Goal: Find specific page/section: Find specific page/section

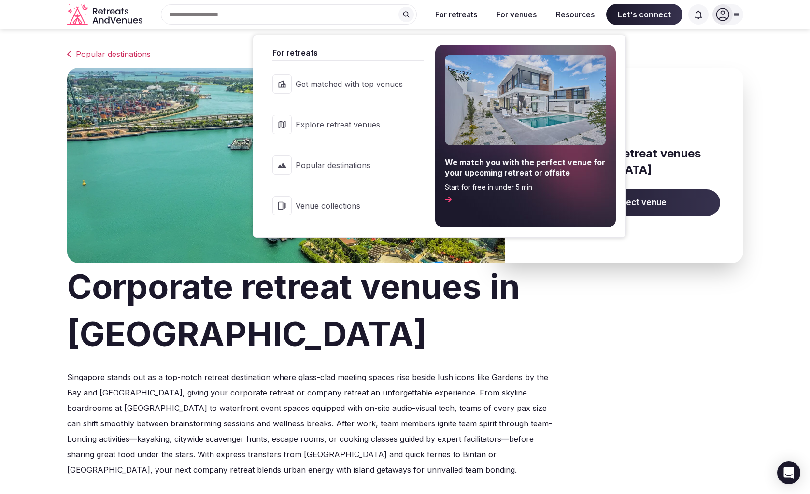
click at [372, 118] on link "Explore retreat venues" at bounding box center [343, 124] width 160 height 39
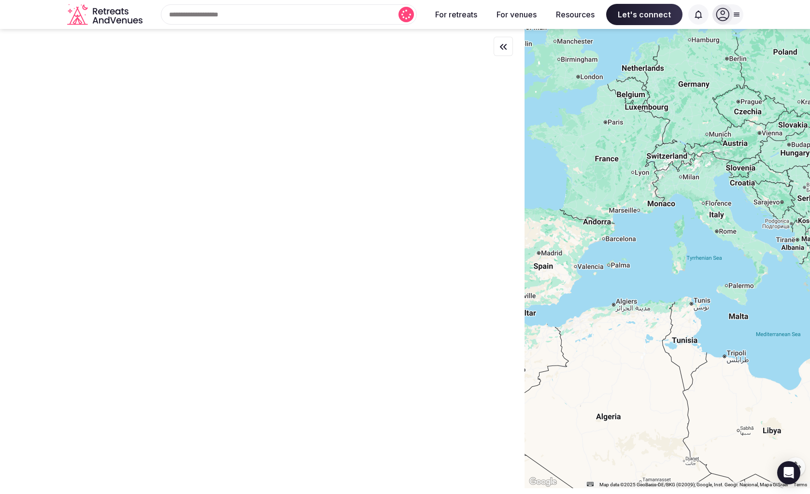
drag, startPoint x: 648, startPoint y: 290, endPoint x: 487, endPoint y: 233, distance: 171.3
click at [491, 237] on div "← Move left → Move right ↑ Move up ↓ Move down + Zoom in - Zoom out Home Jump l…" at bounding box center [405, 258] width 810 height 459
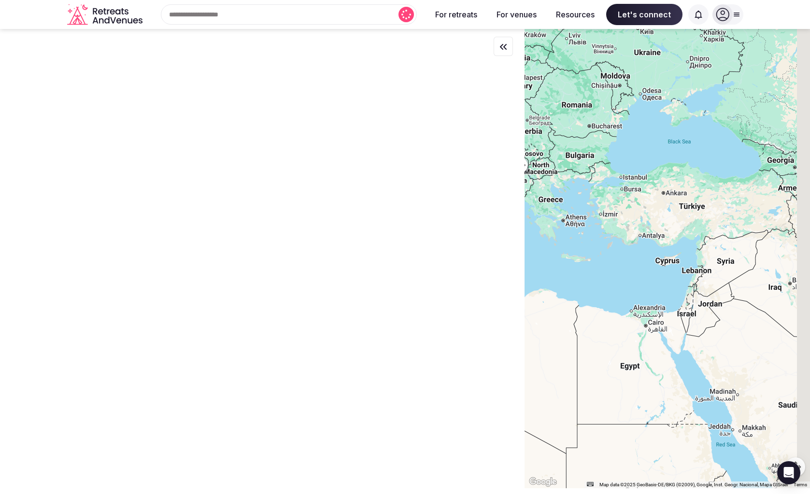
drag, startPoint x: 643, startPoint y: 260, endPoint x: 488, endPoint y: 226, distance: 158.5
click at [488, 226] on div "← Move left → Move right ↑ Move up ↓ Move down + Zoom in - Zoom out Home Jump l…" at bounding box center [405, 258] width 810 height 459
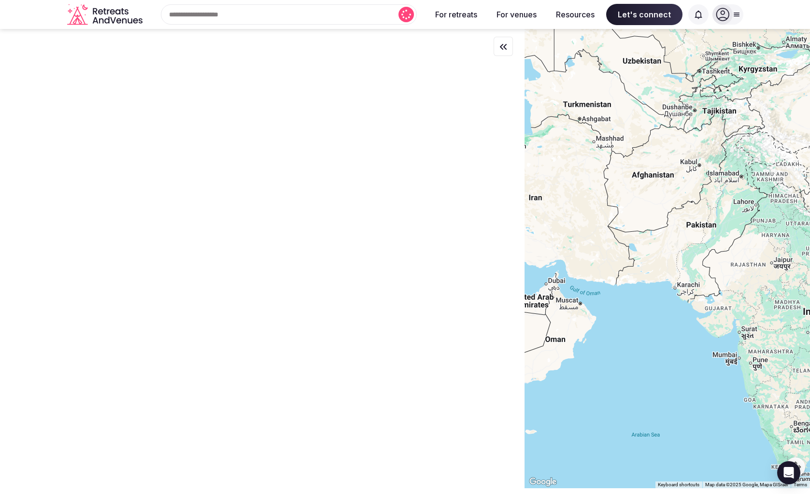
drag, startPoint x: 683, startPoint y: 297, endPoint x: 541, endPoint y: 288, distance: 142.3
click at [543, 292] on div at bounding box center [666, 258] width 285 height 459
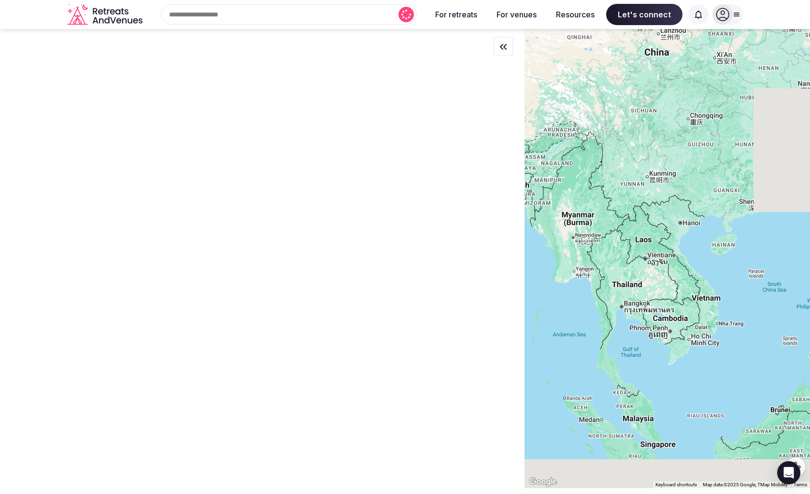
drag, startPoint x: 658, startPoint y: 296, endPoint x: 486, endPoint y: 209, distance: 193.5
click at [486, 209] on div "← Move left → Move right ↑ Move up ↓ Move down + Zoom in - Zoom out Home Jump l…" at bounding box center [405, 258] width 810 height 459
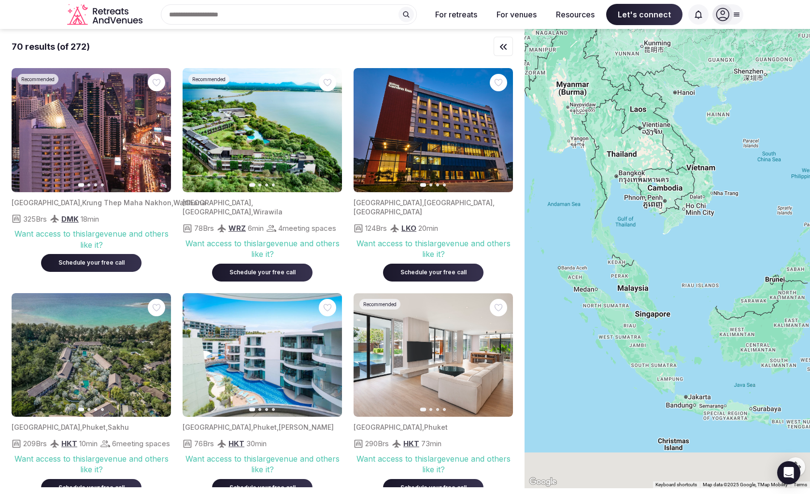
drag, startPoint x: 659, startPoint y: 354, endPoint x: 688, endPoint y: 243, distance: 114.8
click at [689, 243] on div at bounding box center [666, 258] width 285 height 459
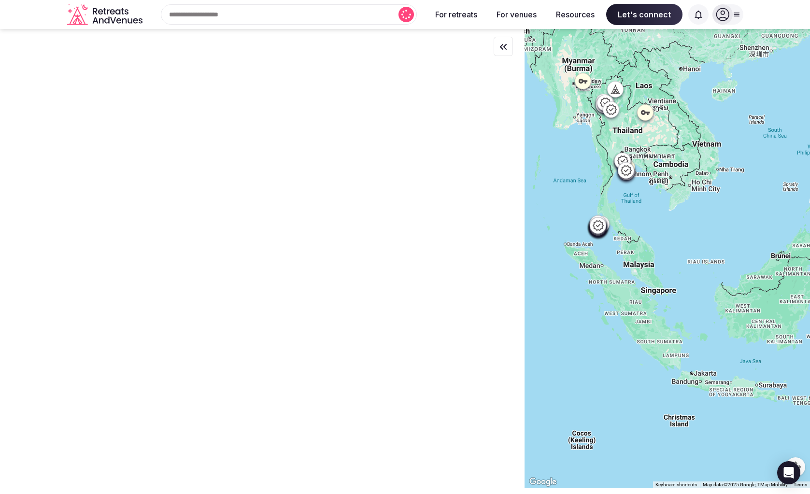
click at [672, 292] on div at bounding box center [666, 258] width 285 height 459
click at [671, 297] on div at bounding box center [666, 258] width 285 height 459
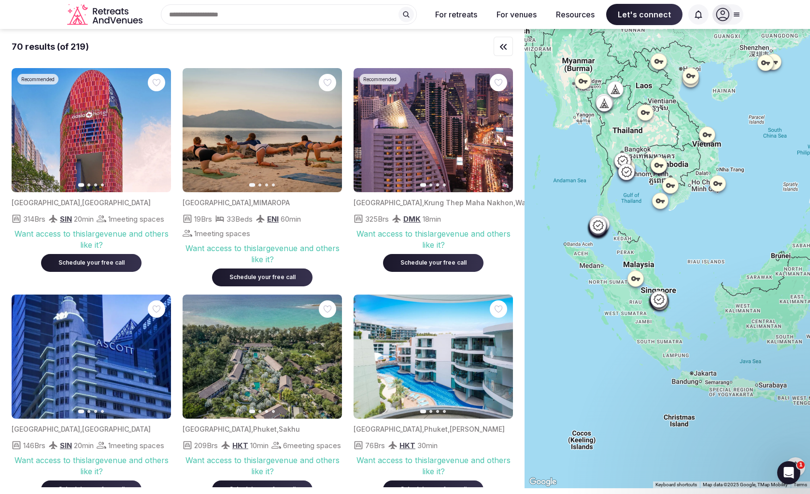
click at [673, 281] on div at bounding box center [666, 258] width 285 height 459
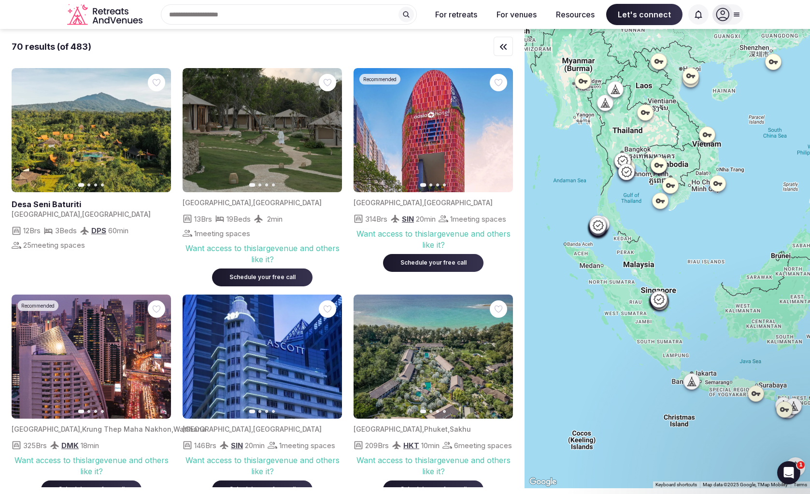
click at [673, 281] on div at bounding box center [666, 258] width 285 height 459
click at [659, 300] on icon at bounding box center [659, 299] width 12 height 12
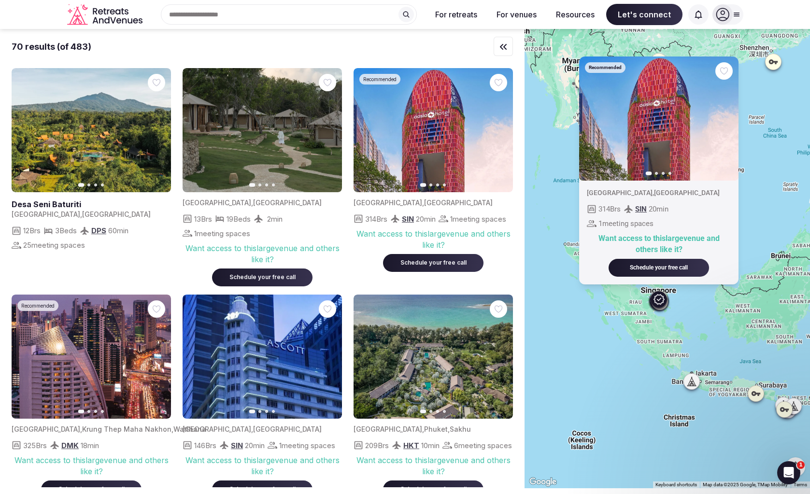
click at [688, 312] on div "Recommended Previous slide Next slide [GEOGRAPHIC_DATA] , [GEOGRAPHIC_DATA] 314…" at bounding box center [666, 258] width 285 height 459
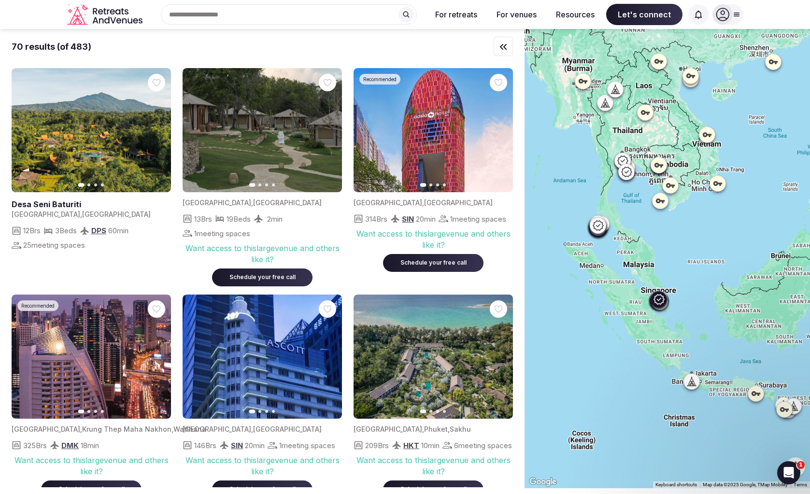
click at [688, 312] on div "Recommended Previous slide Next slide [GEOGRAPHIC_DATA] , [GEOGRAPHIC_DATA] 314…" at bounding box center [666, 258] width 285 height 459
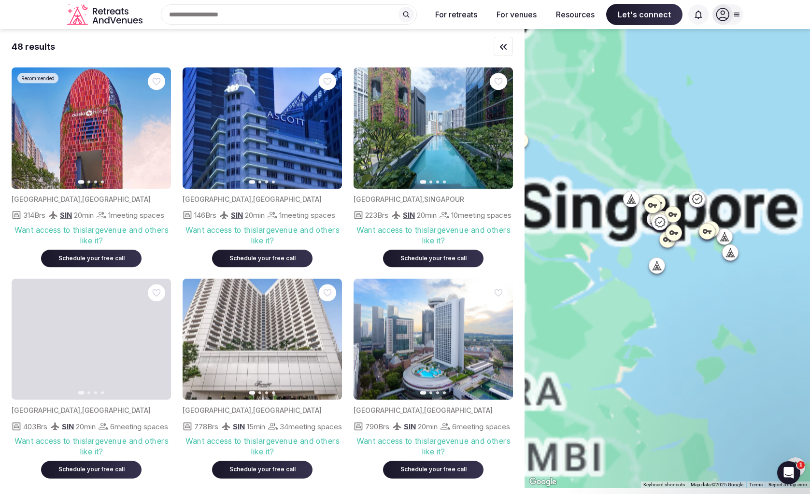
drag, startPoint x: 615, startPoint y: 240, endPoint x: 764, endPoint y: 268, distance: 151.9
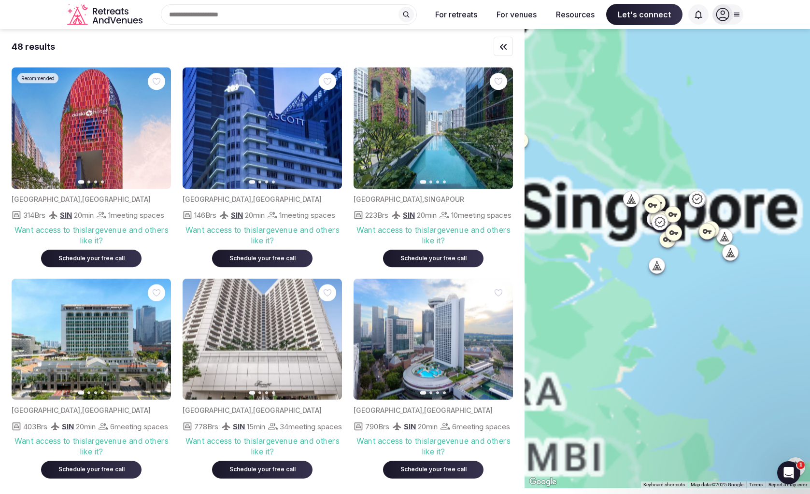
click at [764, 268] on div at bounding box center [666, 258] width 285 height 459
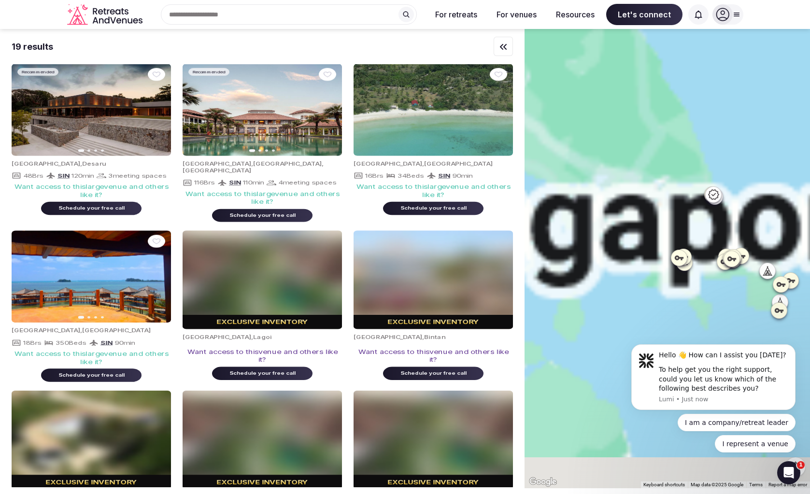
drag, startPoint x: 703, startPoint y: 211, endPoint x: 761, endPoint y: 206, distance: 57.7
click at [761, 206] on div at bounding box center [666, 258] width 285 height 459
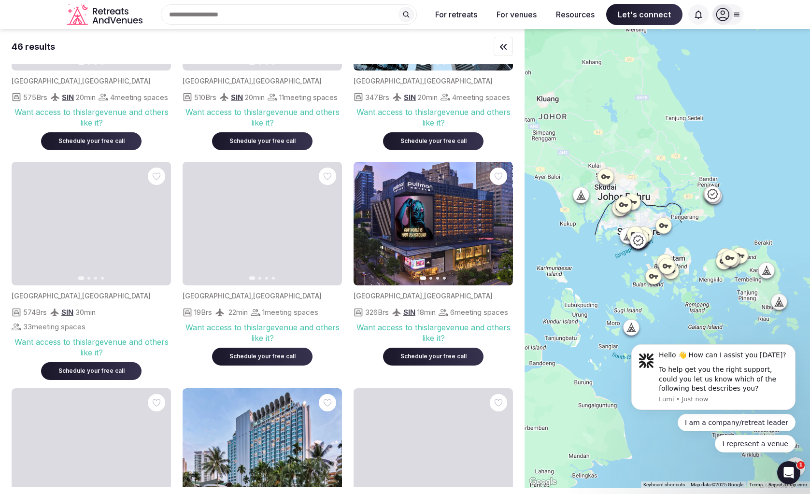
scroll to position [604, 0]
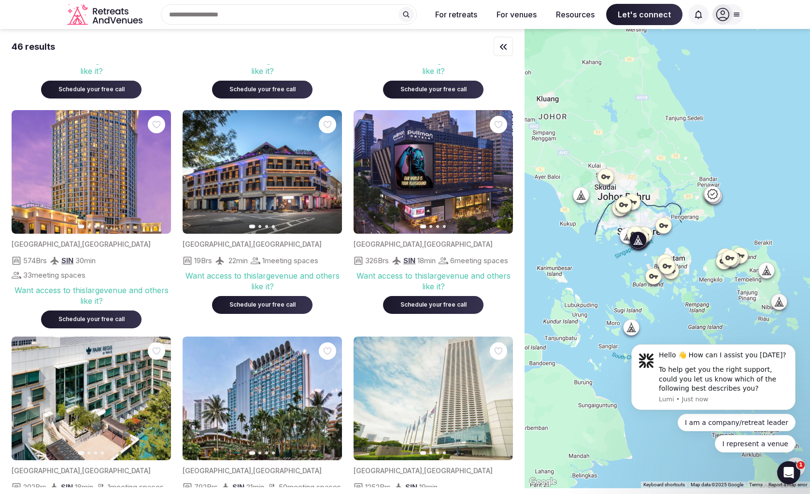
click at [266, 234] on img at bounding box center [262, 172] width 159 height 124
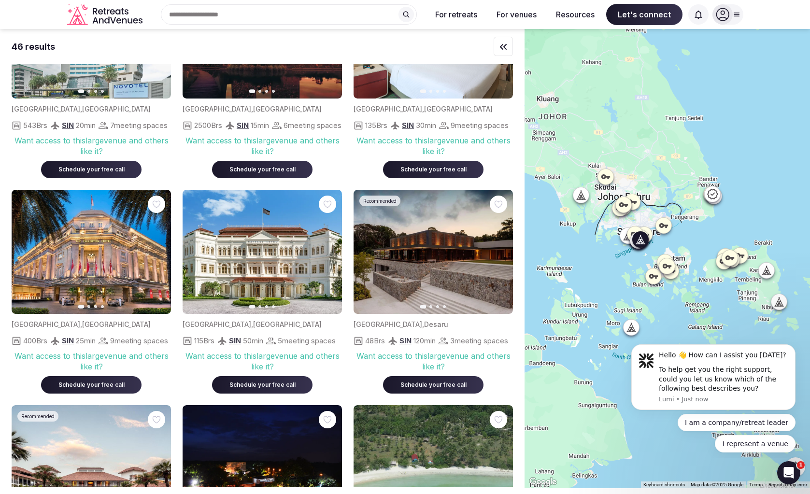
scroll to position [1253, 0]
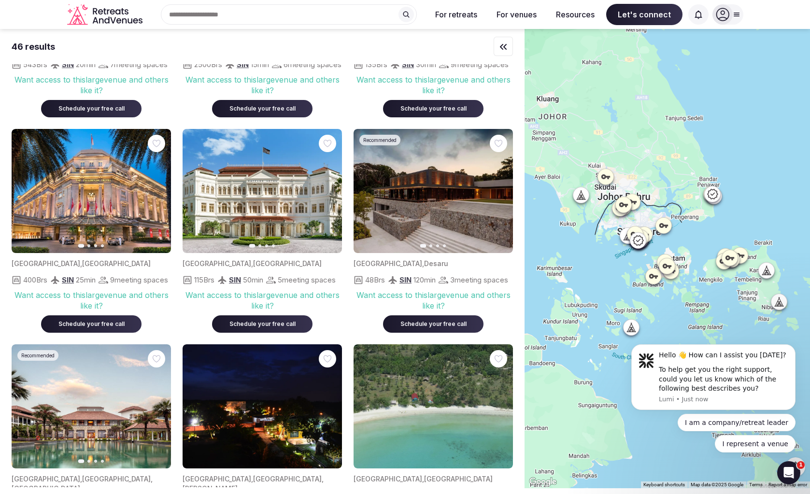
click at [662, 227] on icon at bounding box center [663, 226] width 10 height 10
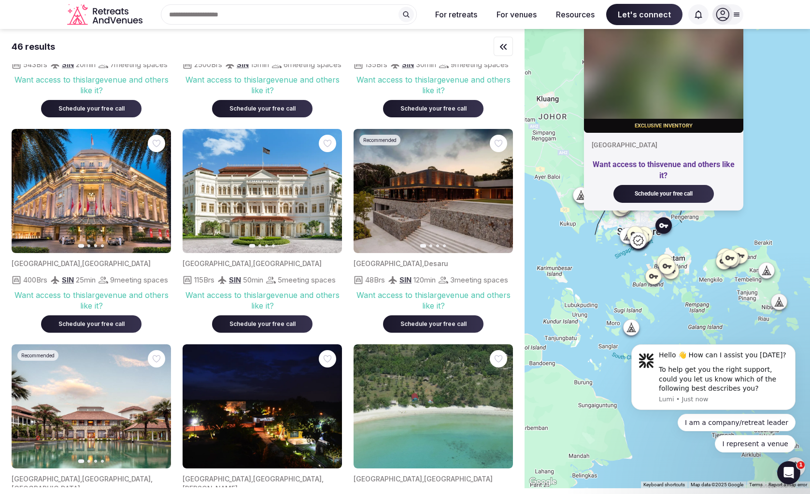
click at [728, 17] on icon at bounding box center [722, 14] width 13 height 13
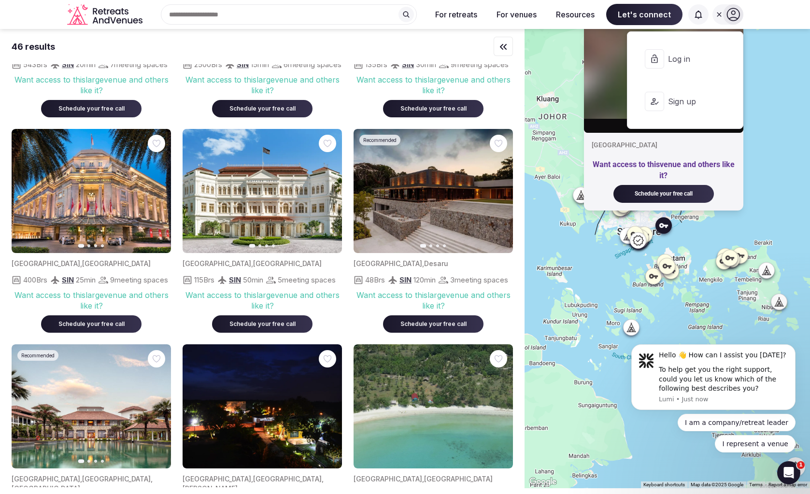
click at [684, 62] on span "Log in" at bounding box center [691, 59] width 46 height 11
